Goal: Obtain resource: Download file/media

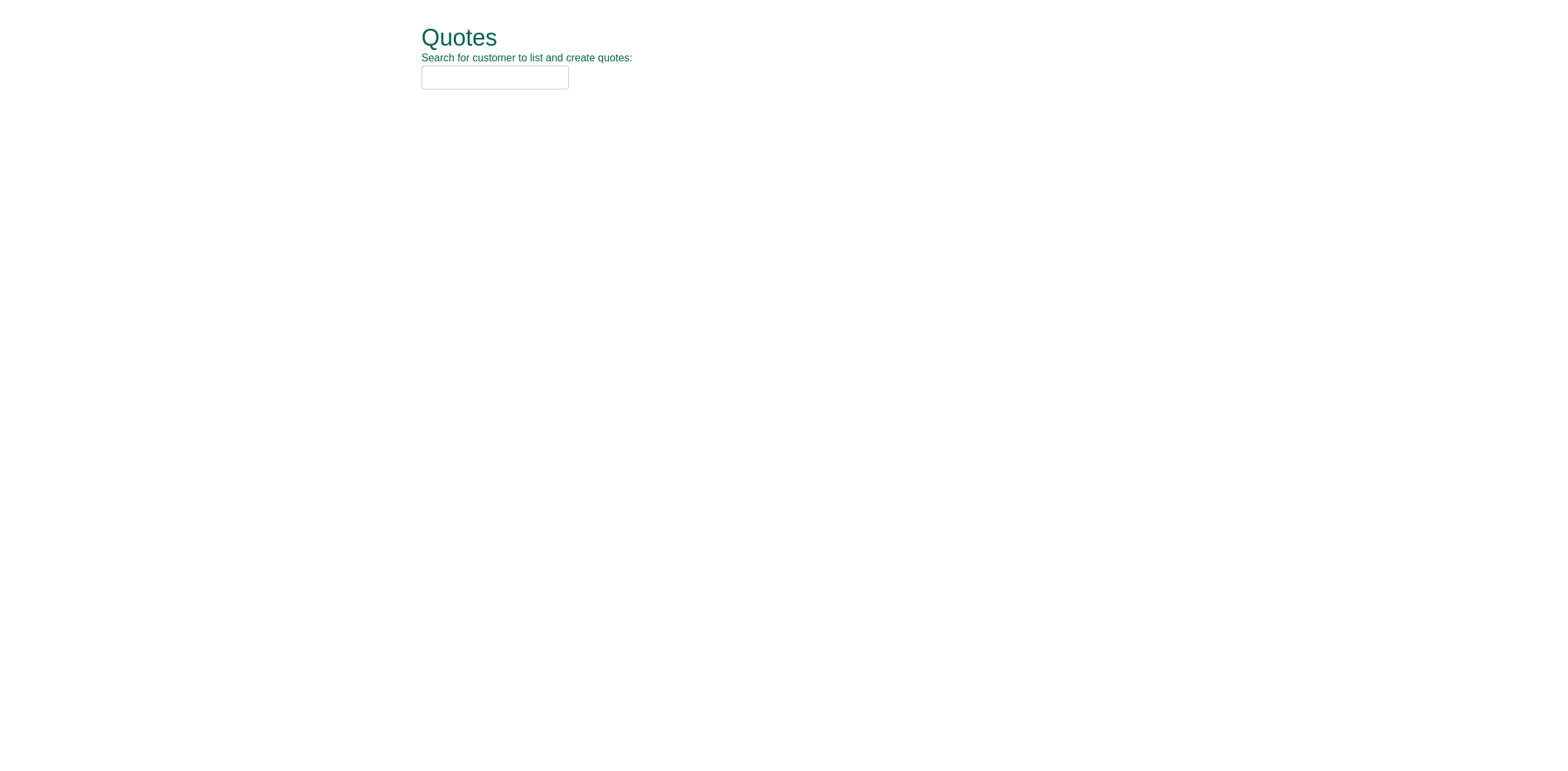
click at [478, 75] on input "text" at bounding box center [495, 77] width 148 height 24
type input "avison yo"
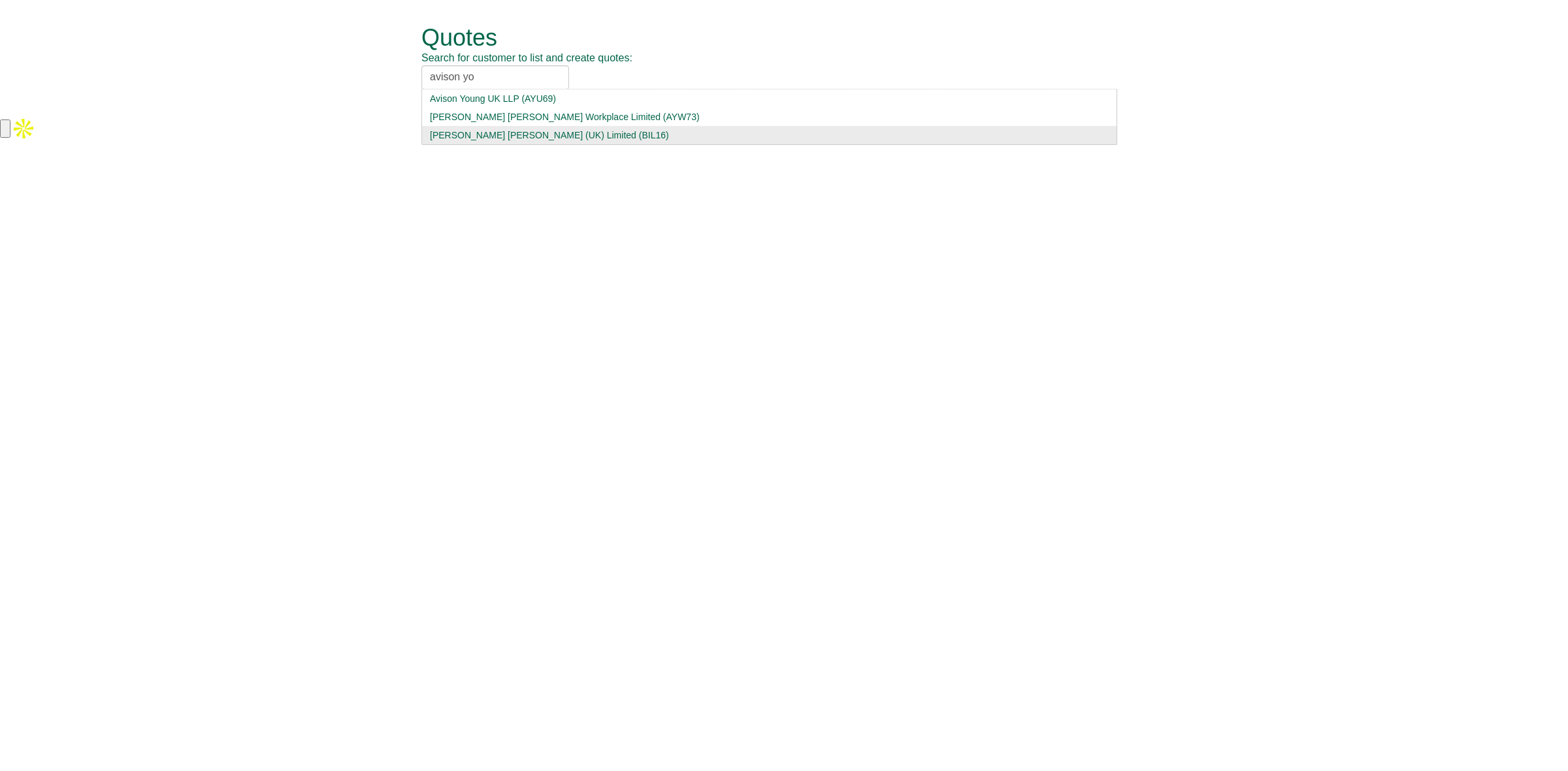
click at [559, 132] on div "[PERSON_NAME] [PERSON_NAME] (UK) Limited (BIL16)" at bounding box center [769, 135] width 679 height 13
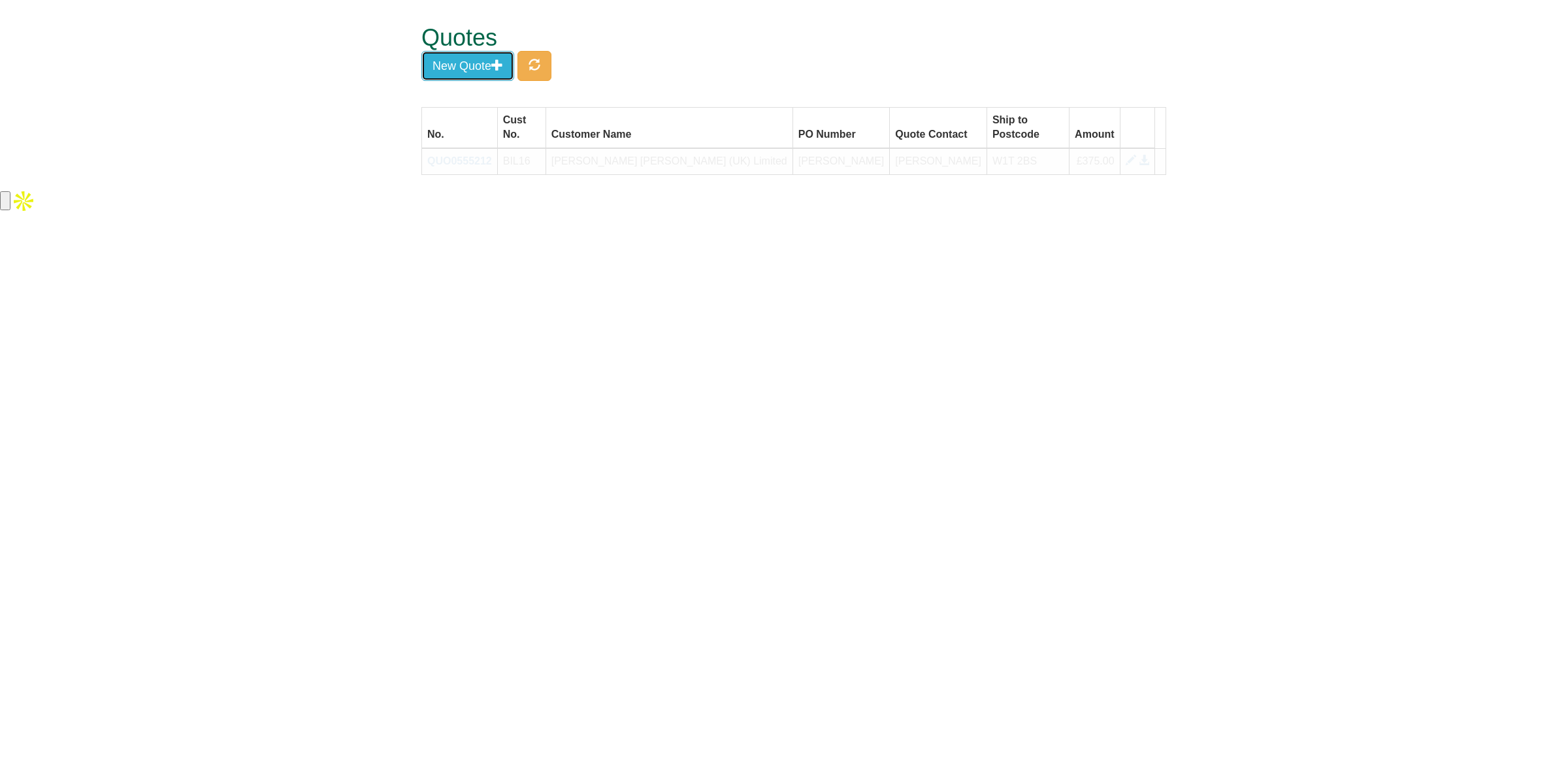
click at [468, 66] on button "New Quote" at bounding box center [468, 66] width 92 height 30
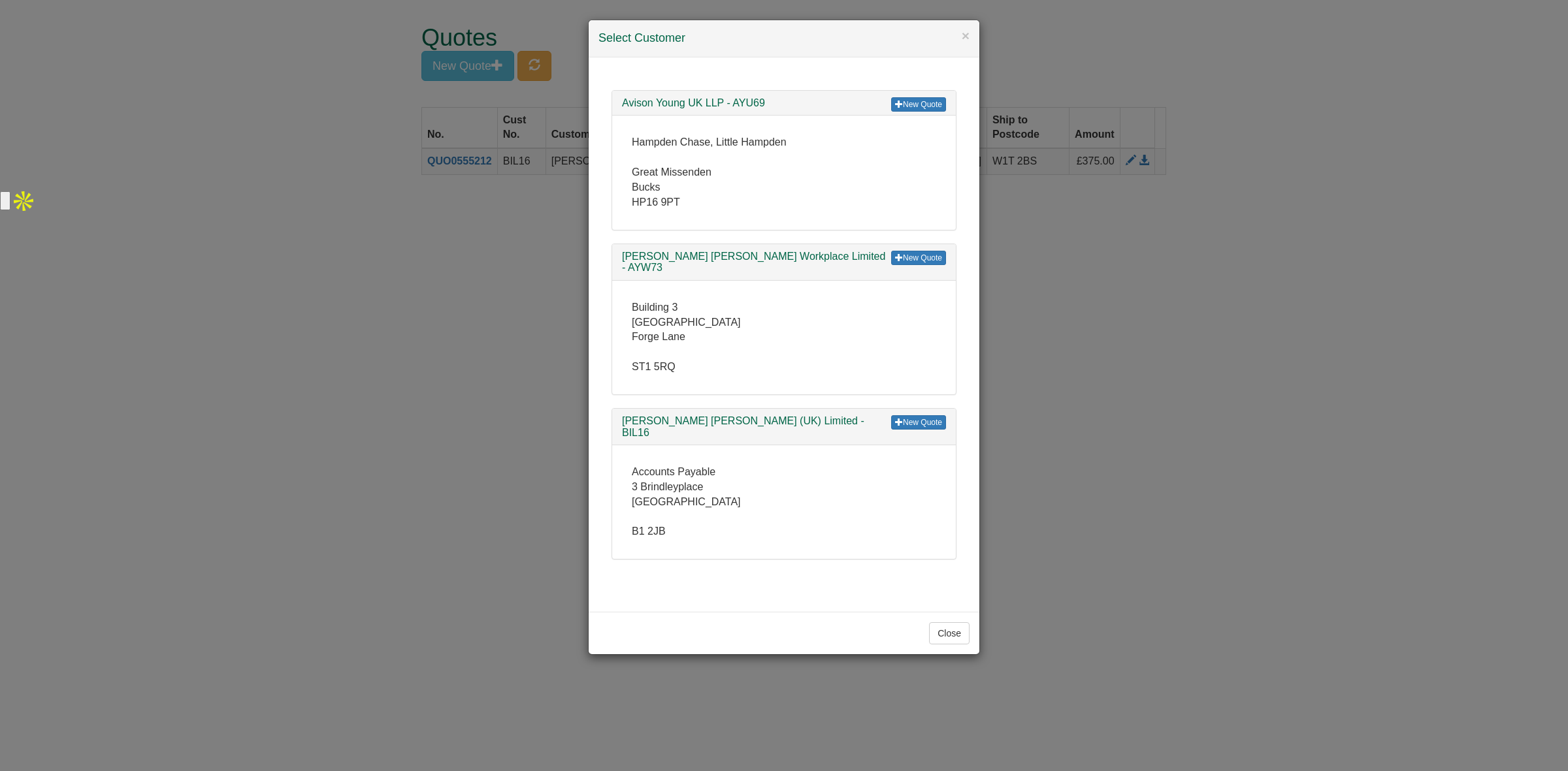
click at [1023, 224] on div "× Select Customer New Quote Avison Young UK LLP - AYU69 [GEOGRAPHIC_DATA], [GEO…" at bounding box center [784, 386] width 1568 height 771
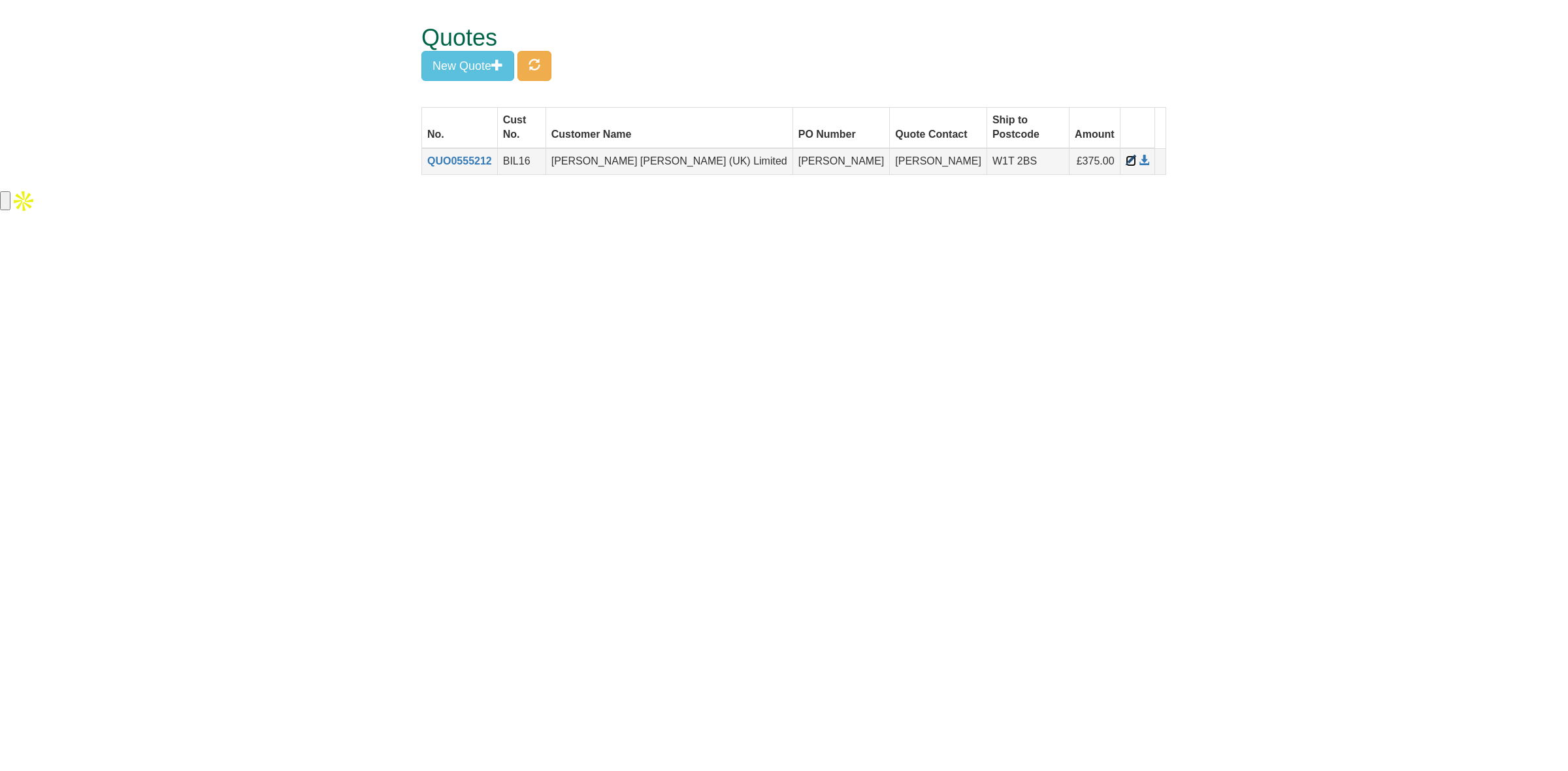
click at [1126, 155] on span at bounding box center [1131, 160] width 10 height 10
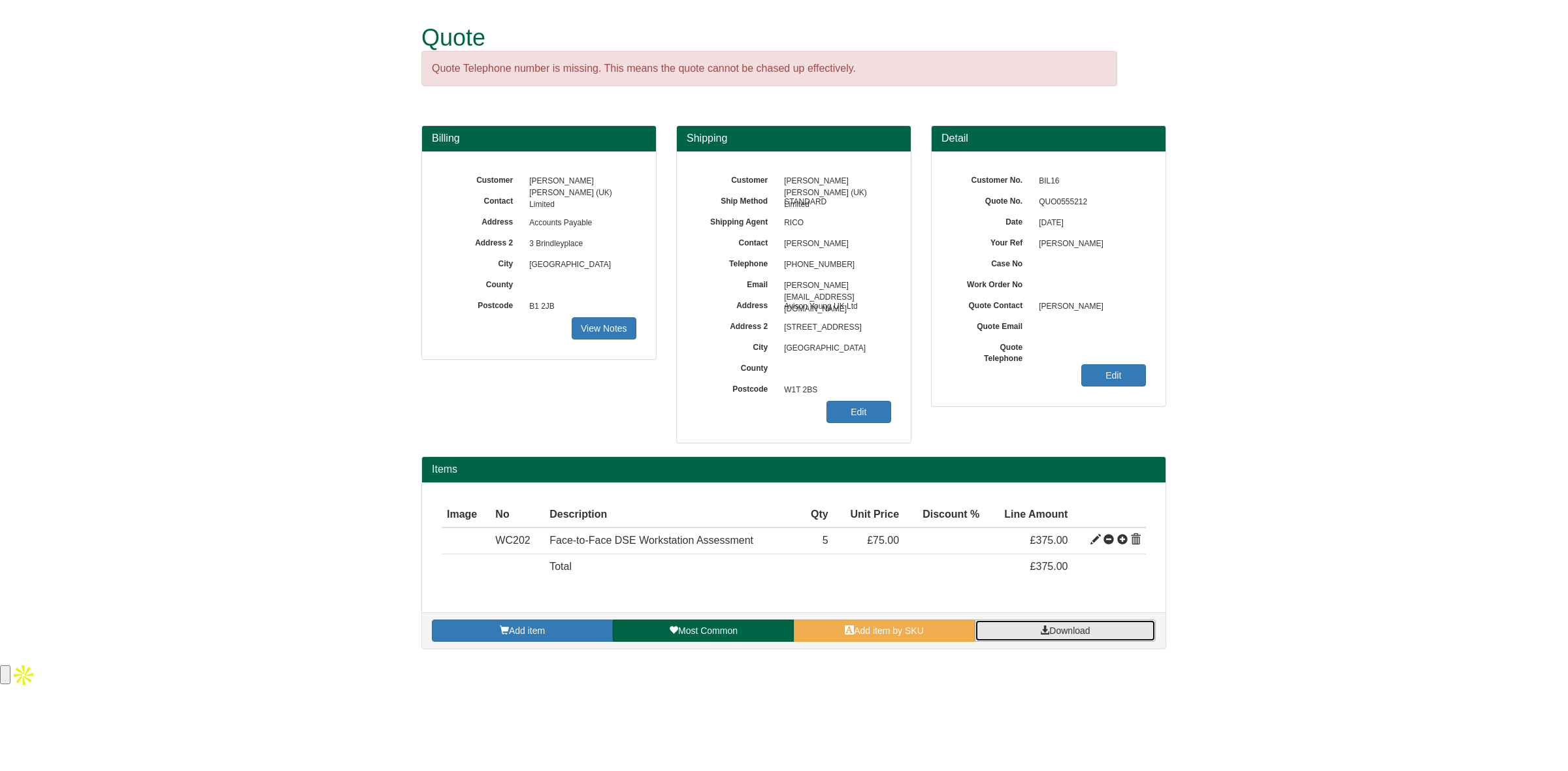
click at [1046, 627] on span at bounding box center [1044, 630] width 9 height 9
